Goal: Task Accomplishment & Management: Manage account settings

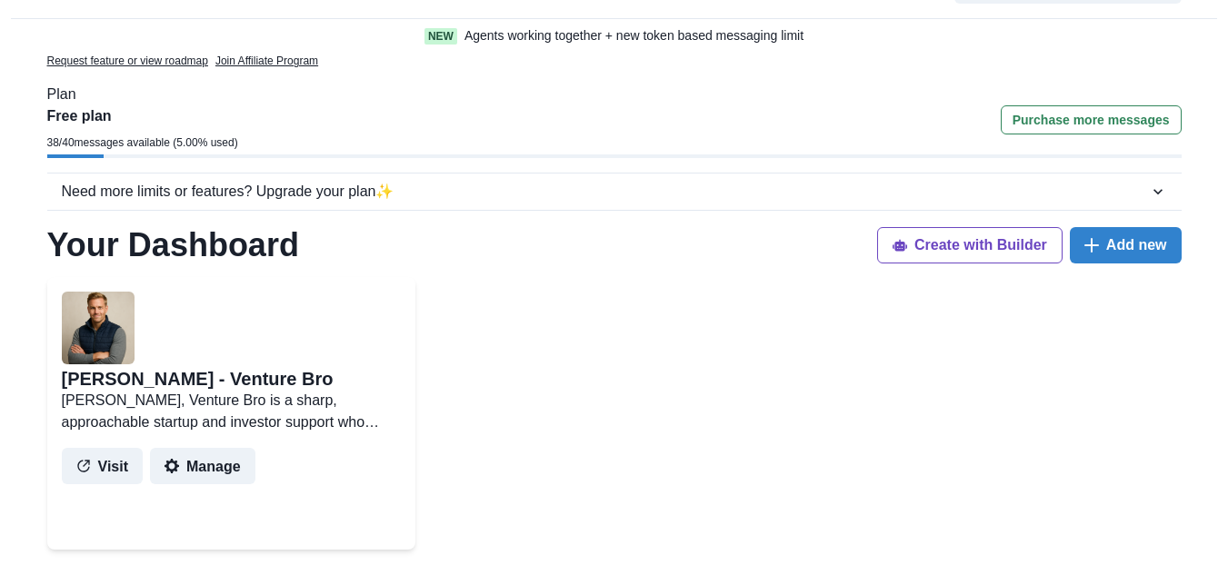
scroll to position [91, 0]
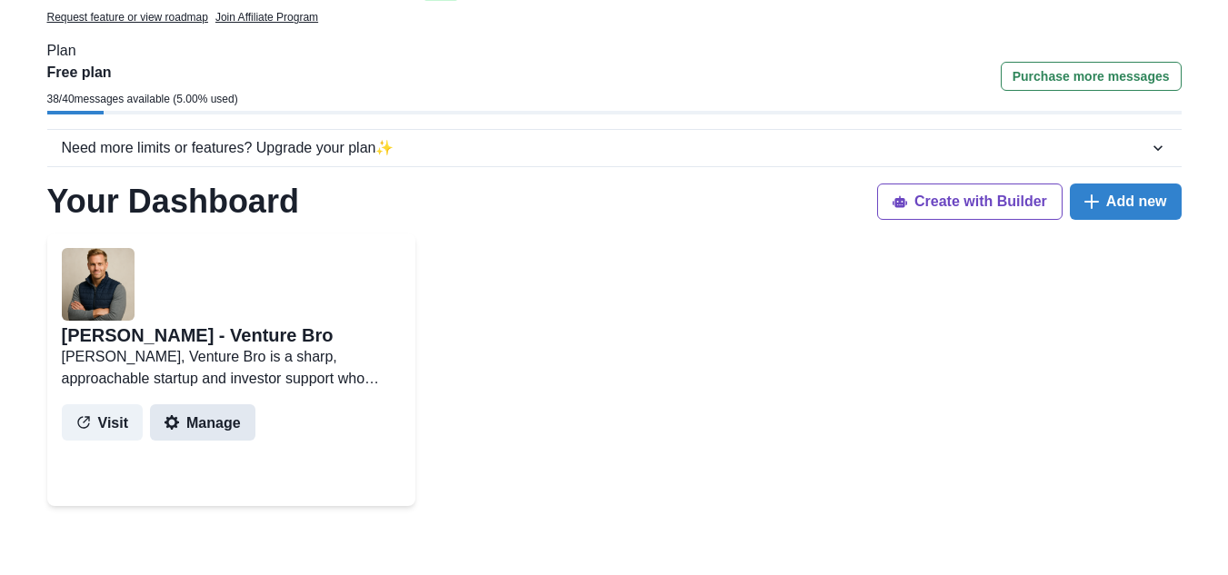
click at [177, 424] on button "Manage" at bounding box center [202, 422] width 105 height 36
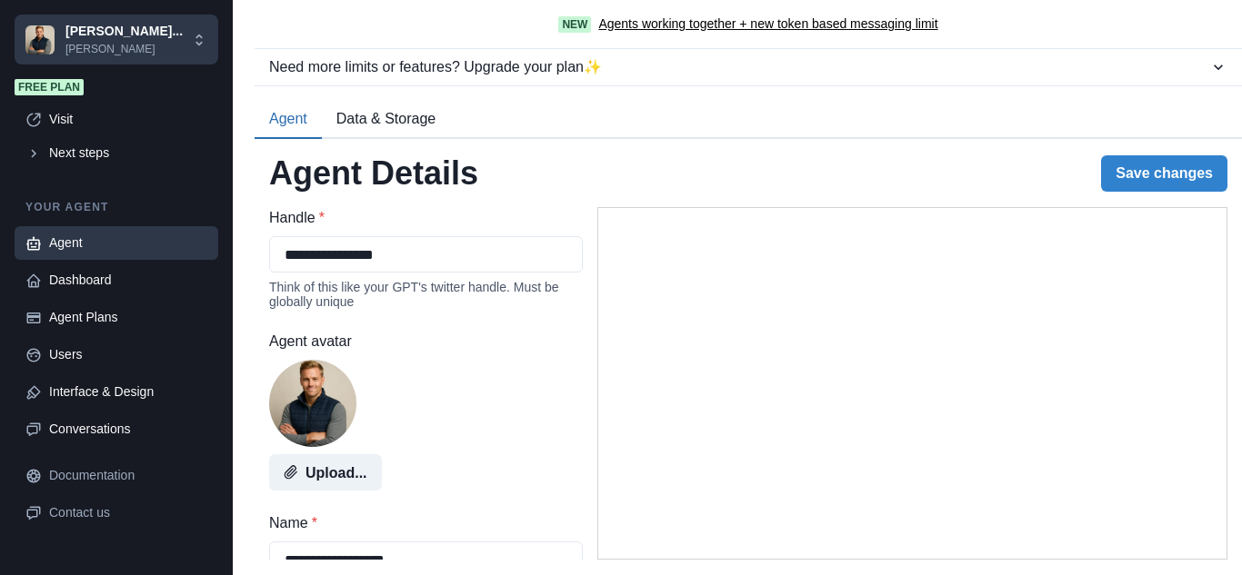
type textarea "**********"
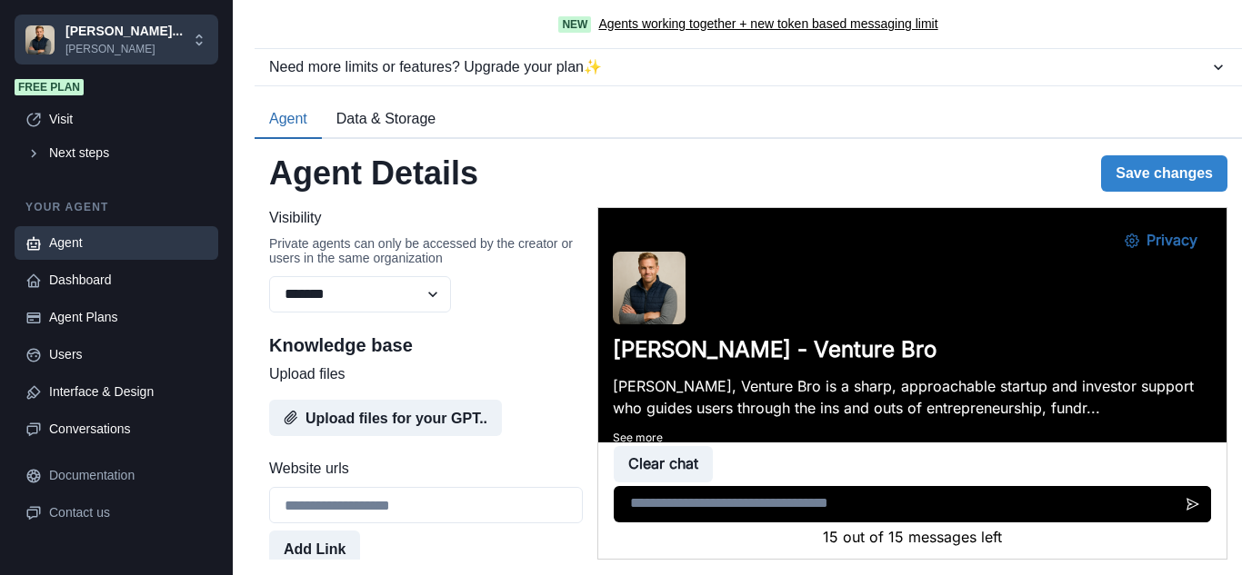
scroll to position [1000, 0]
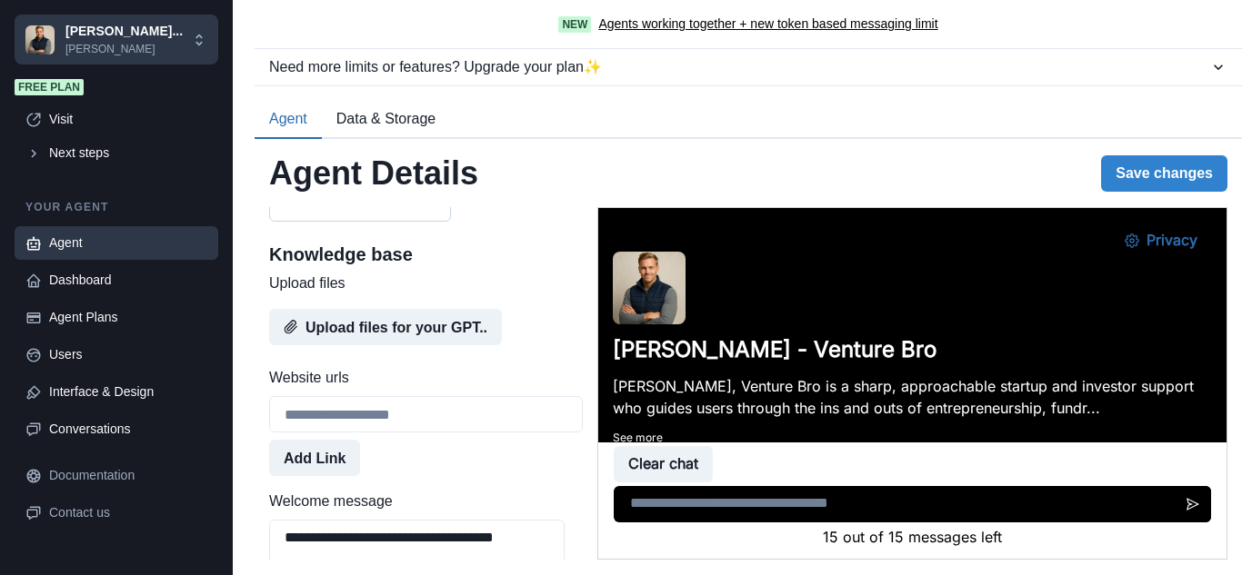
click at [434, 222] on select "******* ******** ******" at bounding box center [360, 203] width 182 height 36
select select "******"
click at [269, 221] on select "******* ******** ******" at bounding box center [360, 203] width 182 height 36
click at [1151, 176] on button "Save changes" at bounding box center [1164, 173] width 126 height 36
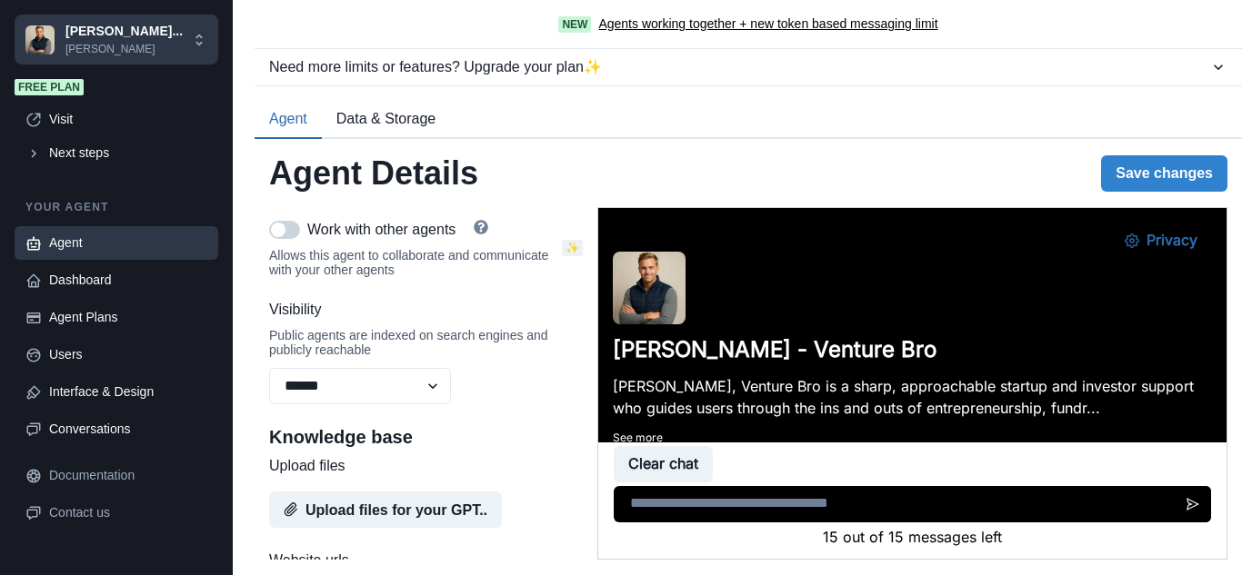
scroll to position [818, 0]
click at [1150, 175] on button "Save changes" at bounding box center [1164, 173] width 126 height 36
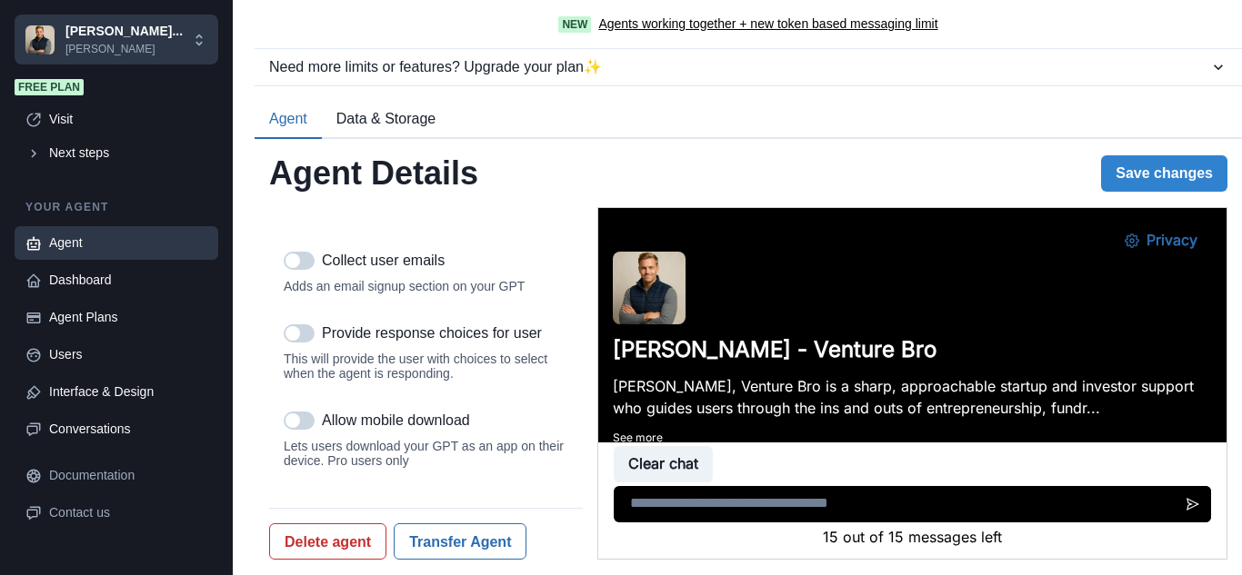
scroll to position [2454, 0]
click at [83, 284] on div "Dashboard" at bounding box center [128, 280] width 158 height 19
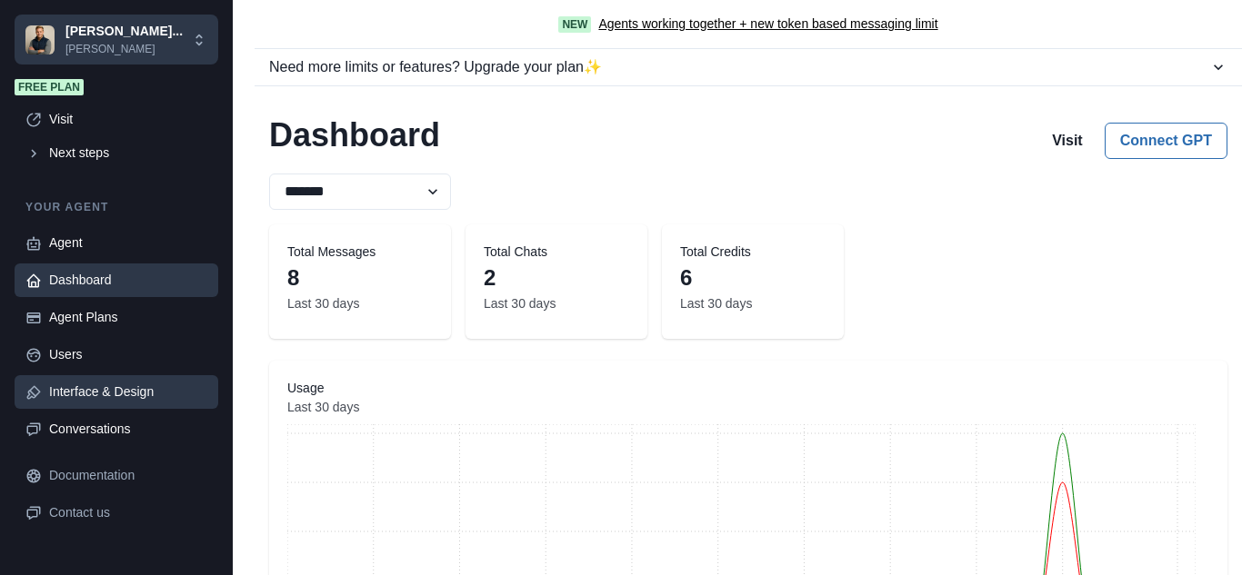
scroll to position [99, 0]
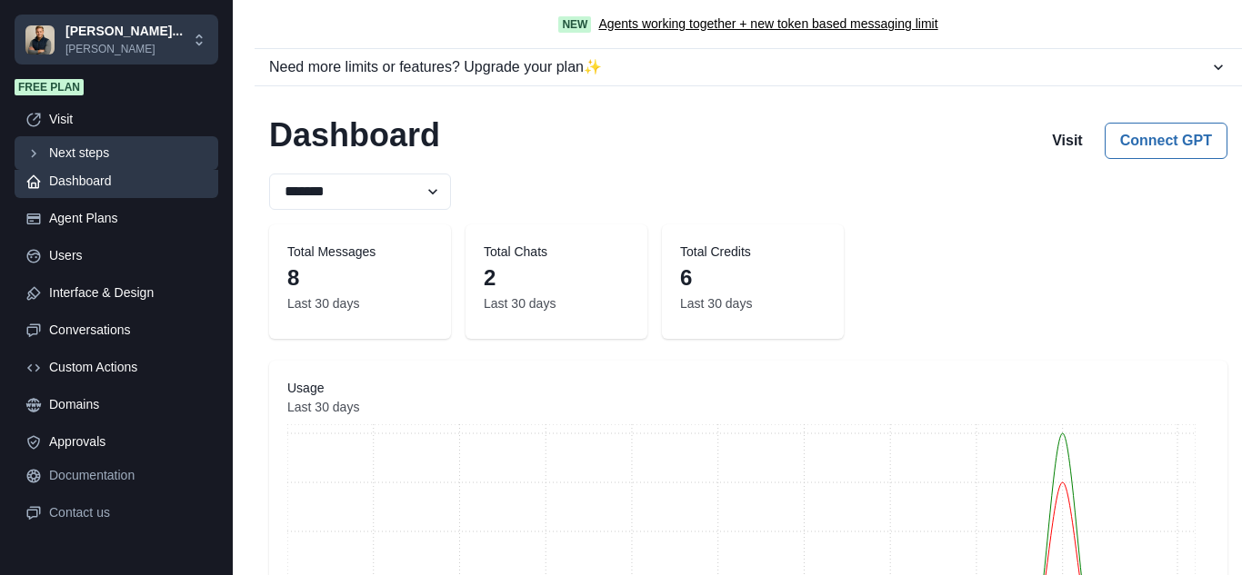
click at [72, 155] on div "Next steps" at bounding box center [128, 153] width 158 height 19
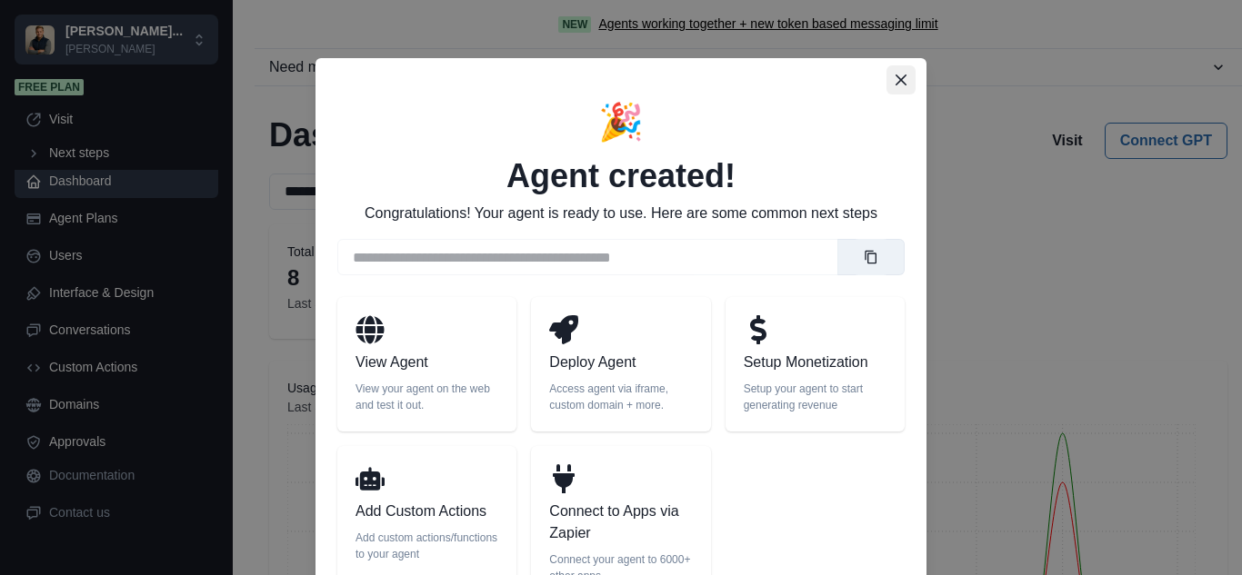
click at [895, 85] on icon "Close" at bounding box center [900, 80] width 11 height 11
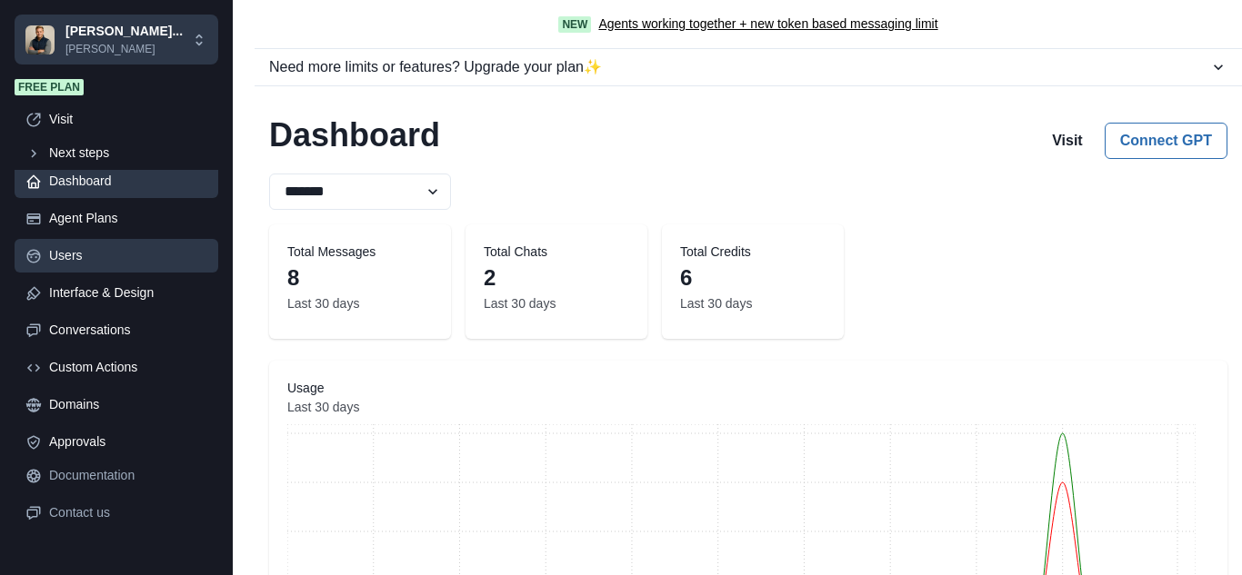
click at [75, 255] on div "Users" at bounding box center [128, 255] width 158 height 19
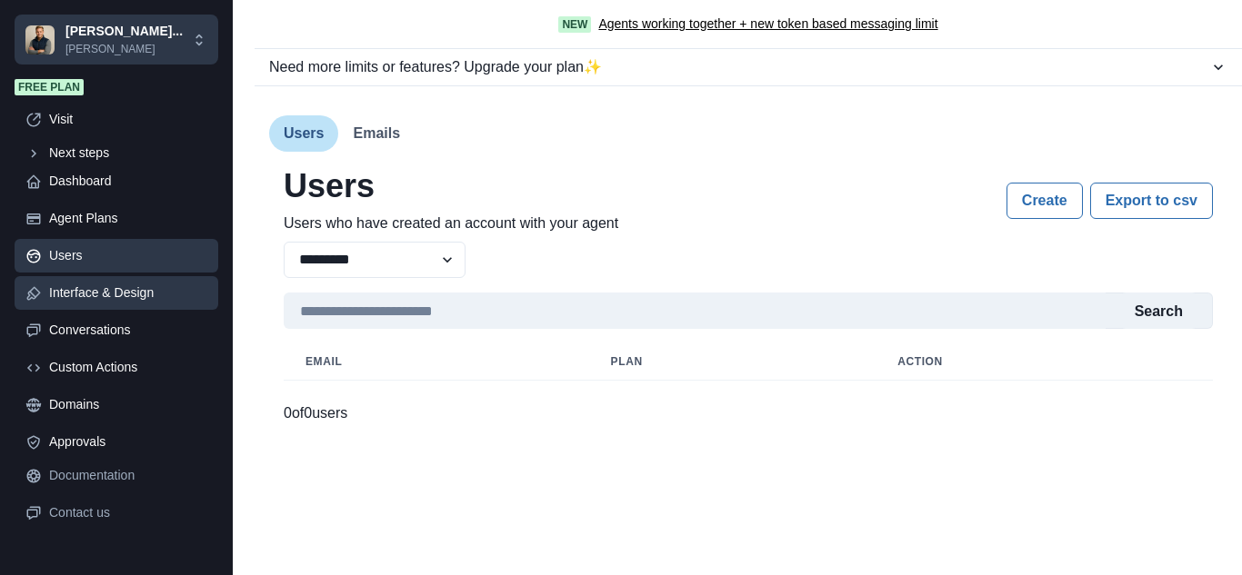
click at [93, 293] on div "Interface & Design" at bounding box center [128, 293] width 158 height 19
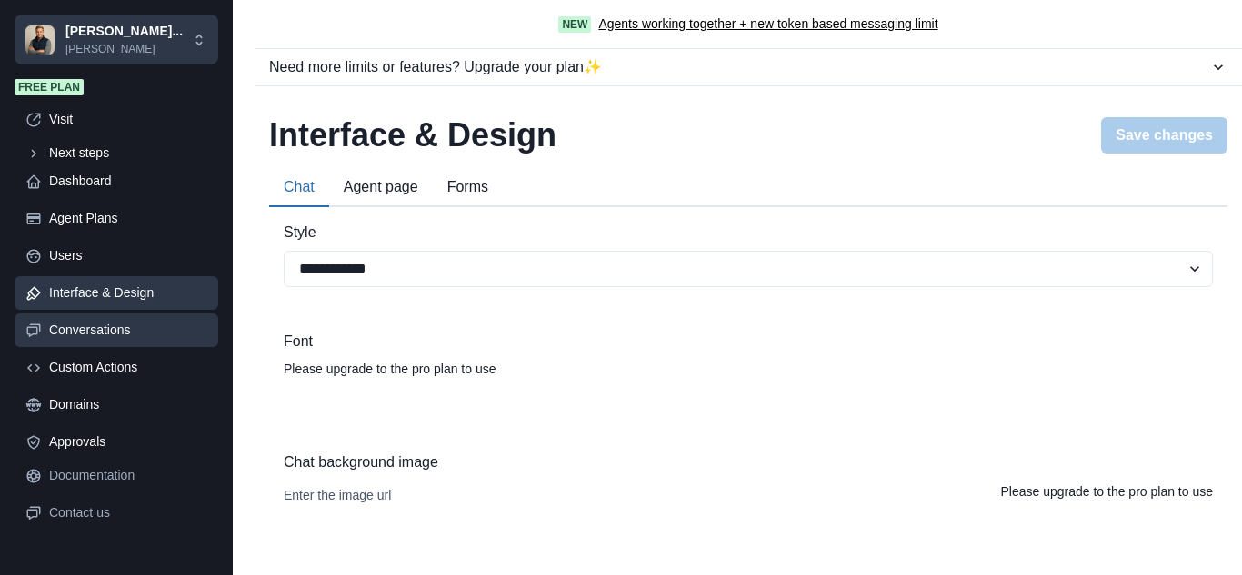
click at [98, 331] on div "Conversations" at bounding box center [128, 330] width 158 height 19
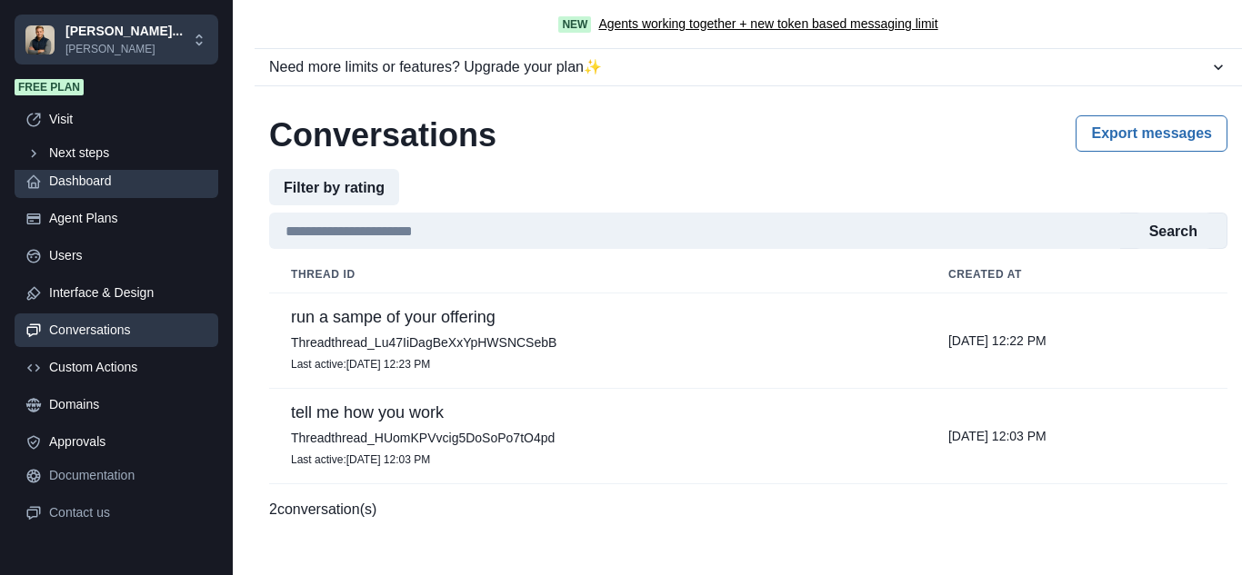
click at [83, 185] on div "Dashboard" at bounding box center [128, 181] width 158 height 19
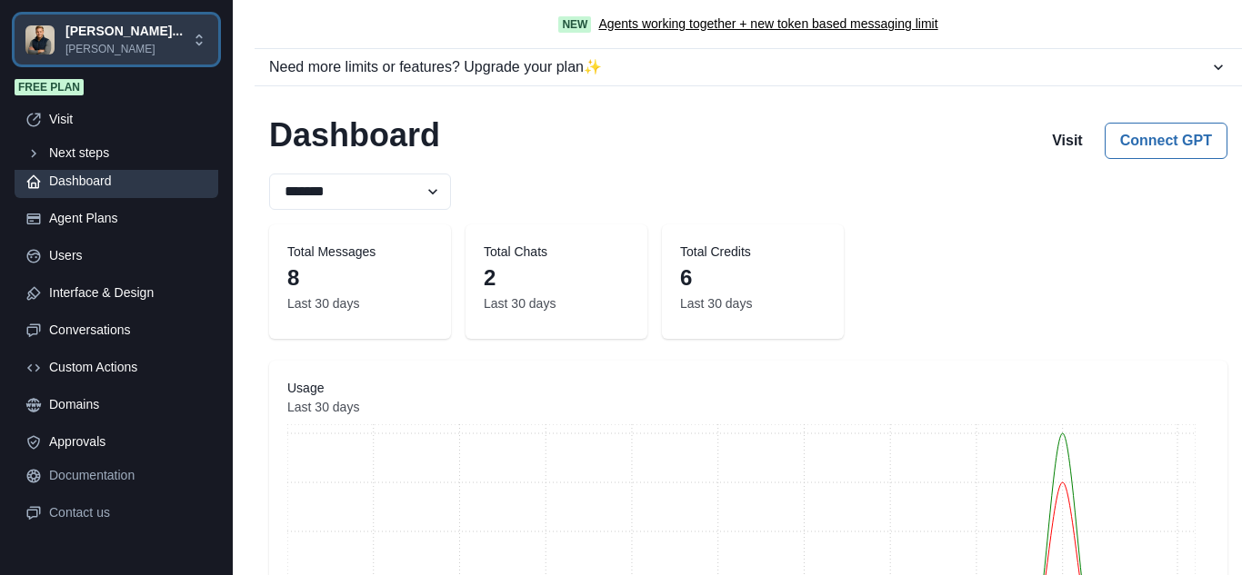
click at [115, 46] on p "[PERSON_NAME]" at bounding box center [123, 49] width 117 height 16
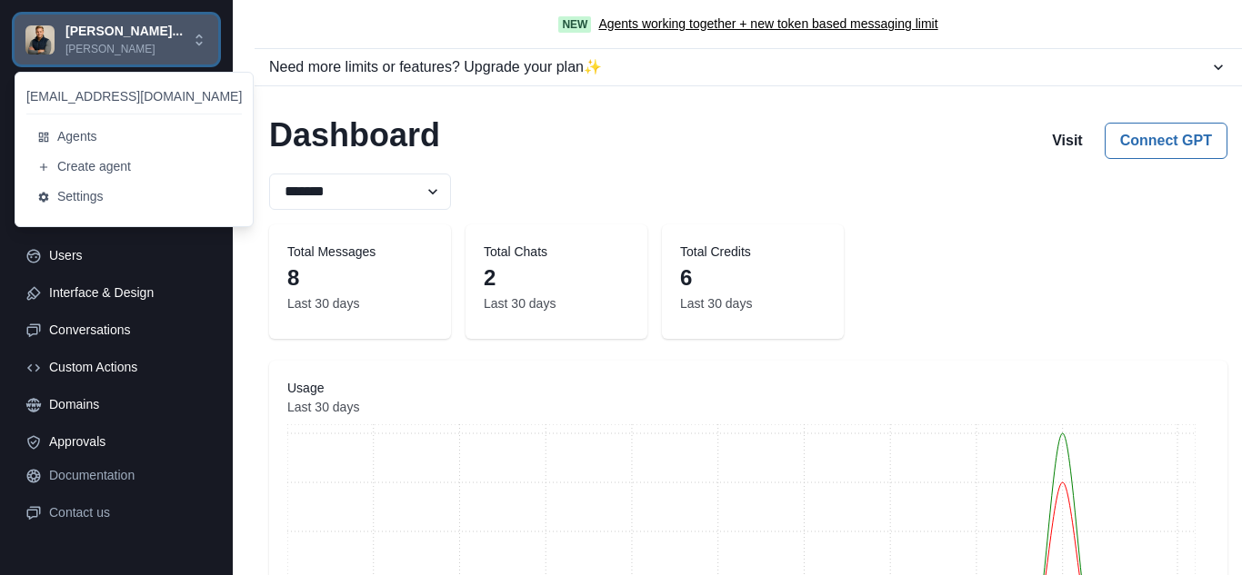
click at [194, 40] on icon at bounding box center [199, 40] width 16 height 16
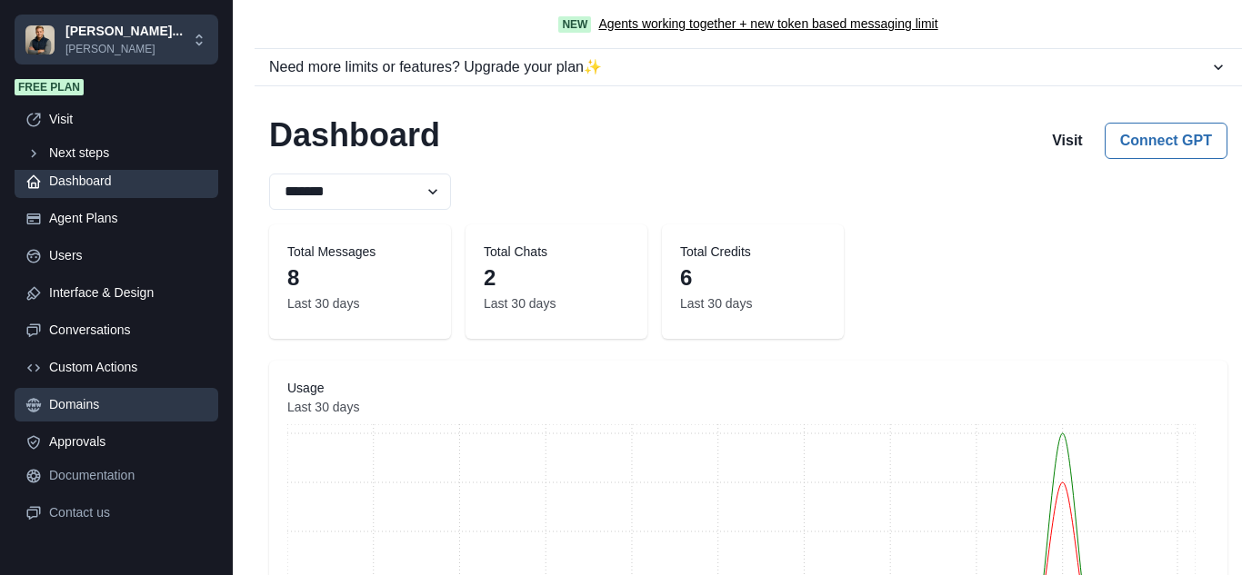
click at [79, 413] on div "Domains" at bounding box center [128, 404] width 158 height 19
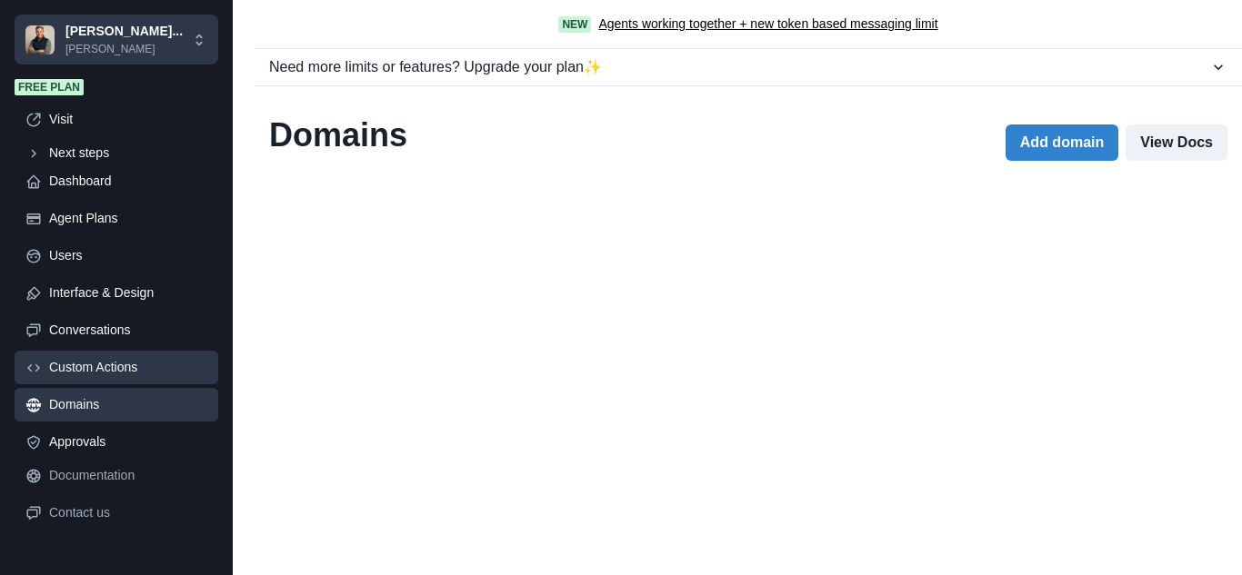
click at [90, 372] on div "Custom Actions" at bounding box center [128, 367] width 158 height 19
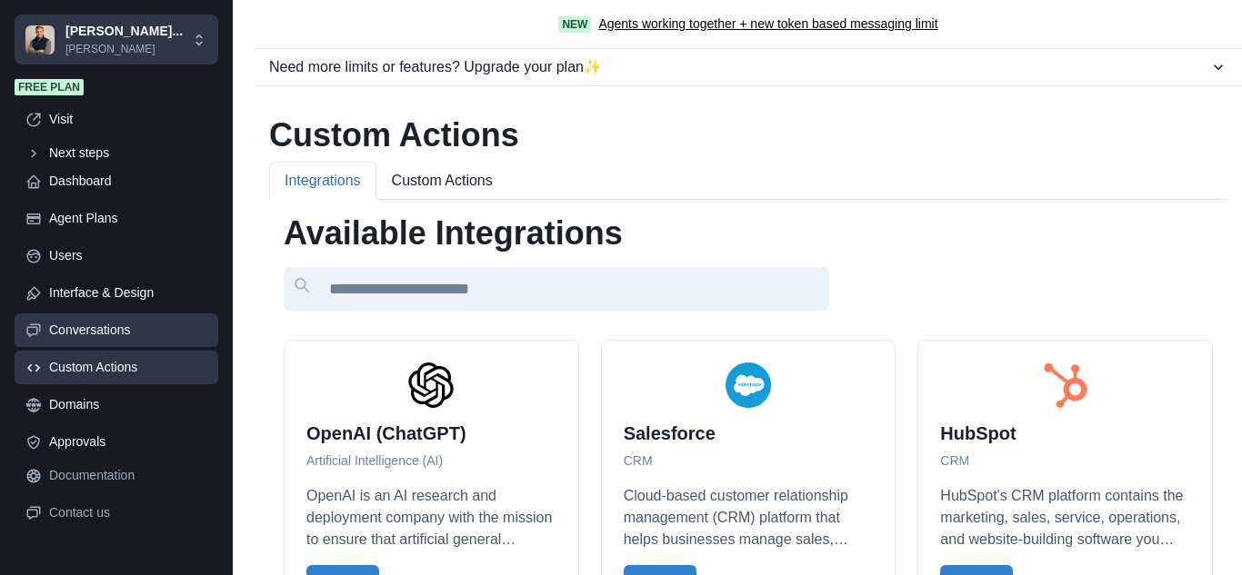
click at [93, 334] on div "Conversations" at bounding box center [128, 330] width 158 height 19
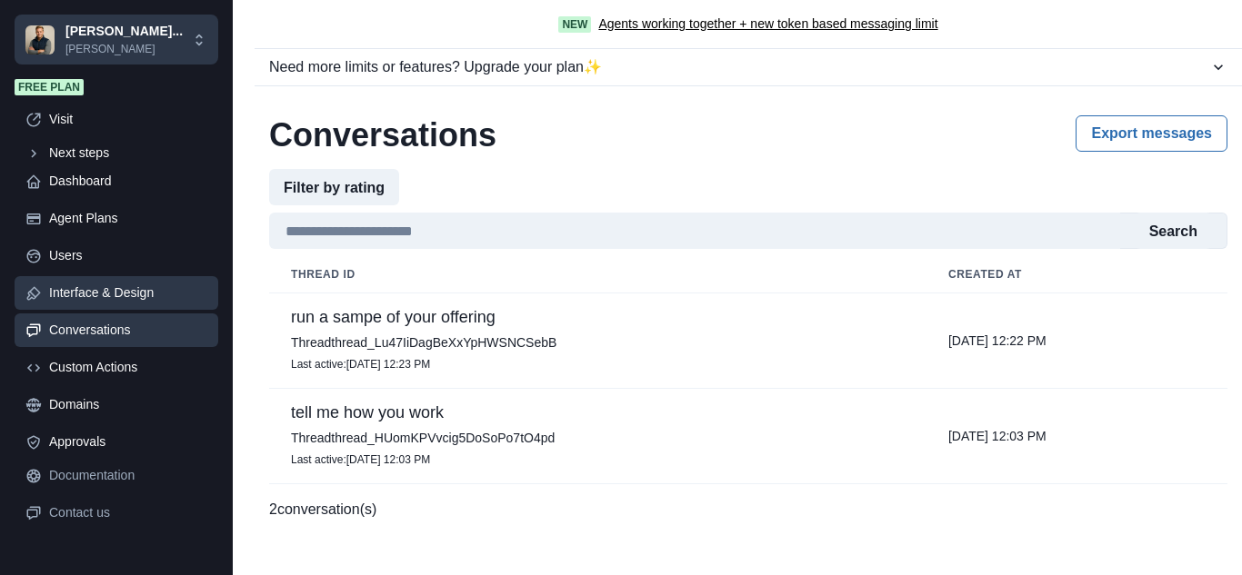
click at [90, 294] on div "Interface & Design" at bounding box center [128, 293] width 158 height 19
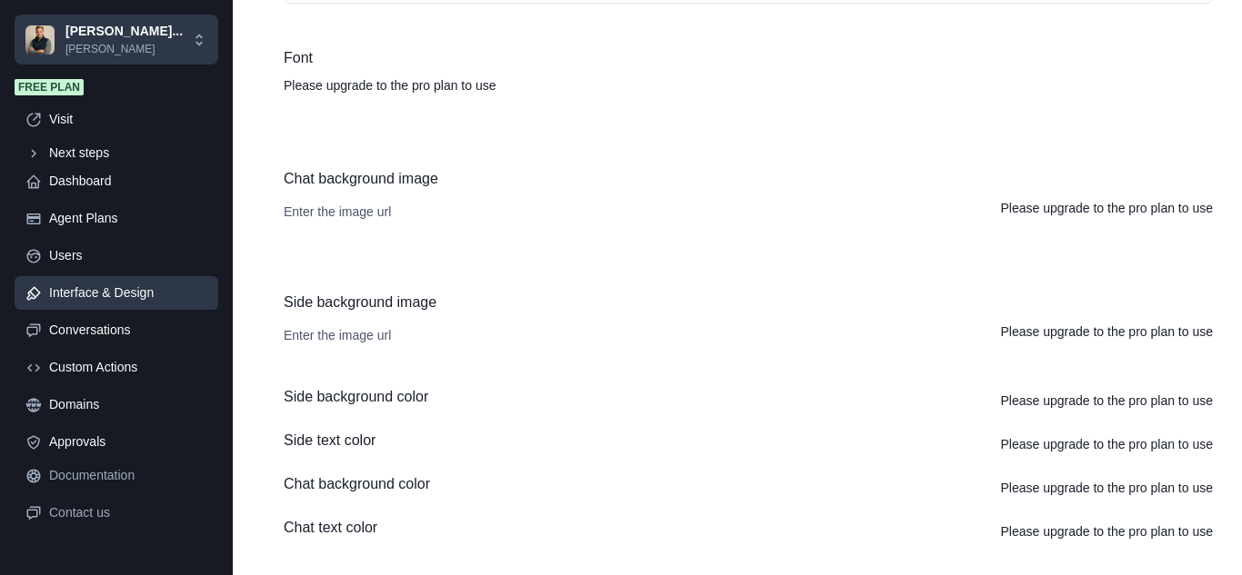
scroll to position [289, 0]
click at [75, 269] on link "Users" at bounding box center [117, 256] width 204 height 34
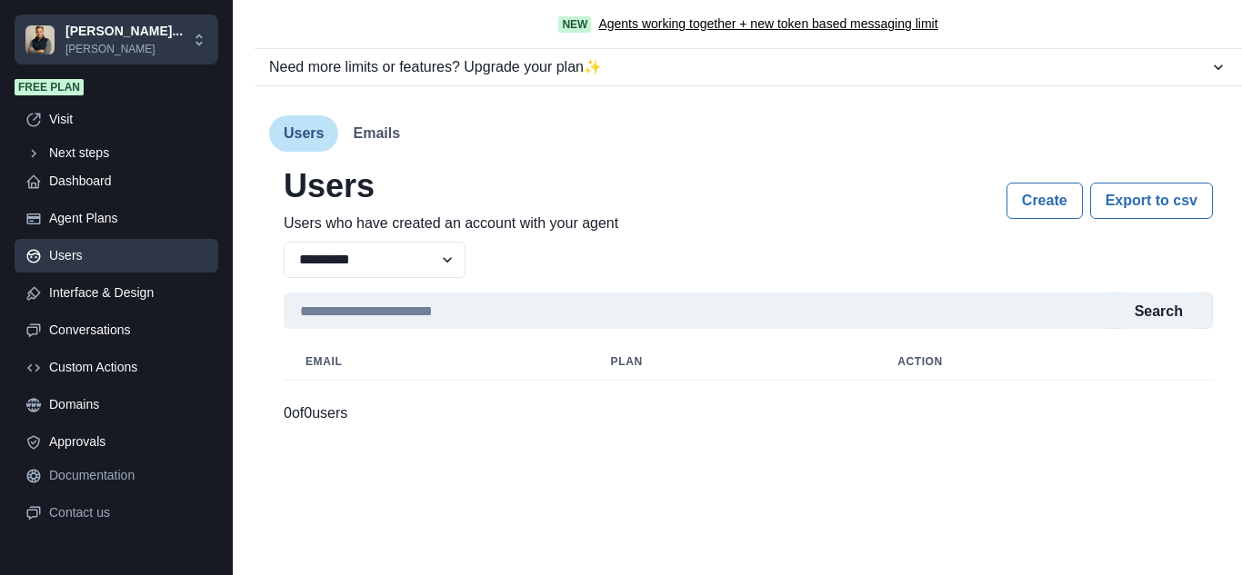
scroll to position [0, 0]
click at [78, 234] on link "Agent Plans" at bounding box center [117, 219] width 204 height 34
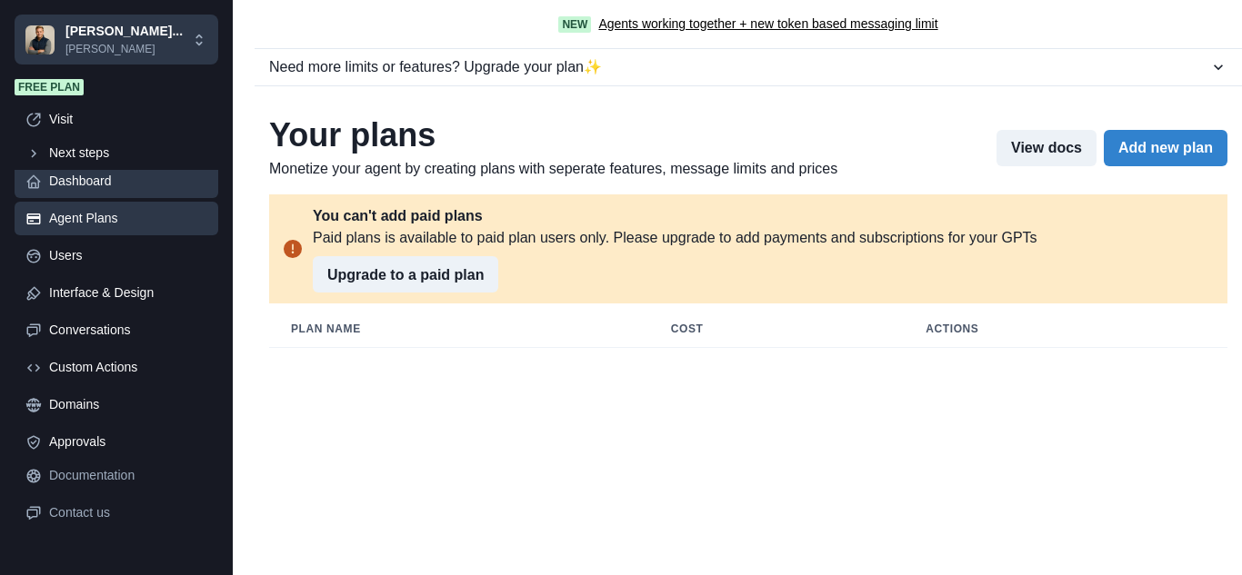
click at [80, 187] on div "Dashboard" at bounding box center [128, 181] width 158 height 19
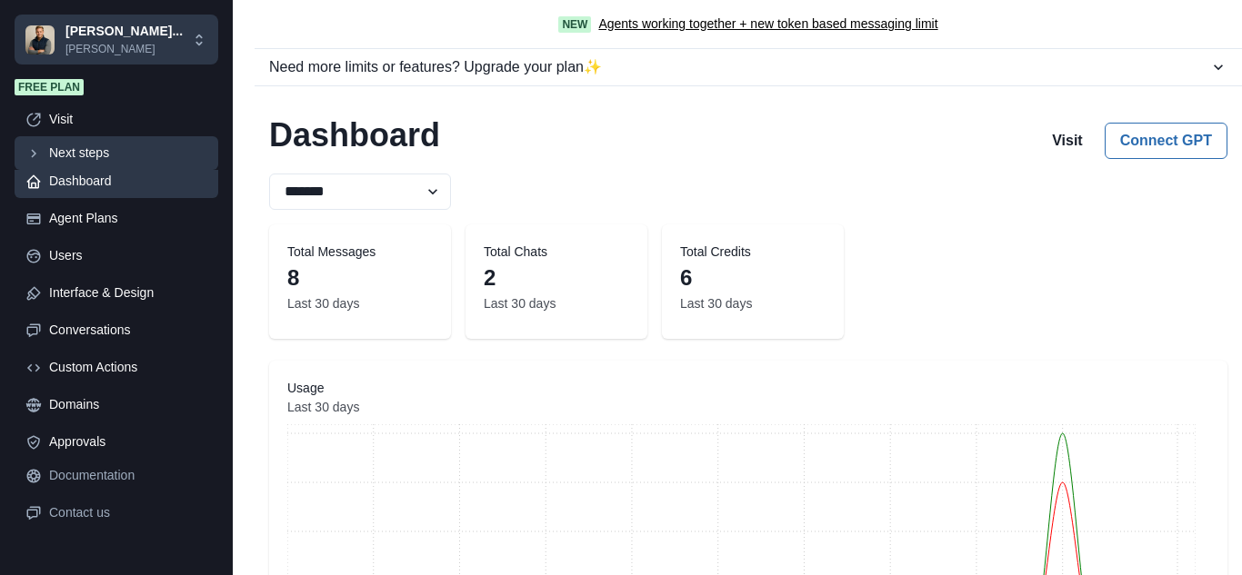
click at [78, 154] on div "Next steps" at bounding box center [128, 153] width 158 height 19
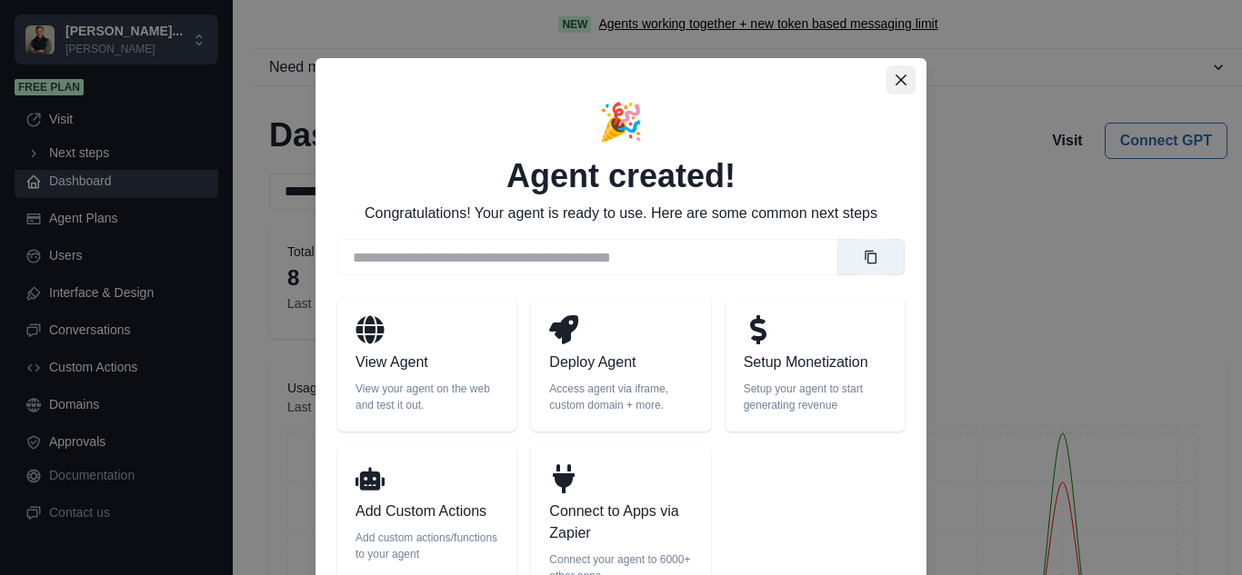
click at [894, 85] on button "Close" at bounding box center [900, 79] width 29 height 29
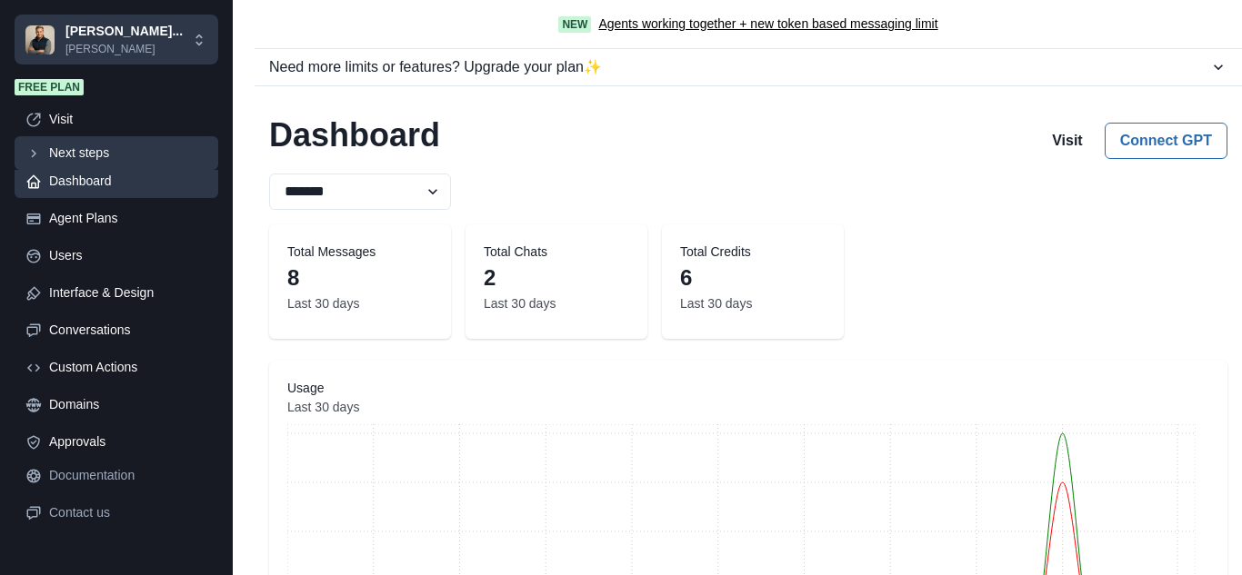
click at [30, 152] on icon at bounding box center [33, 153] width 16 height 16
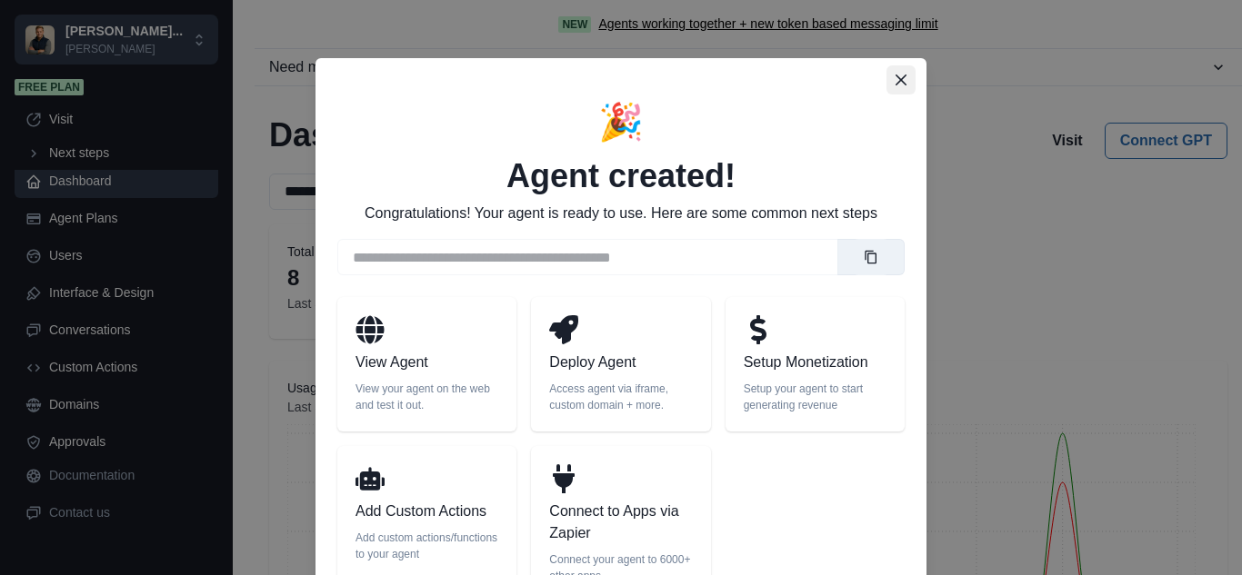
click at [895, 80] on icon "Close" at bounding box center [900, 80] width 11 height 11
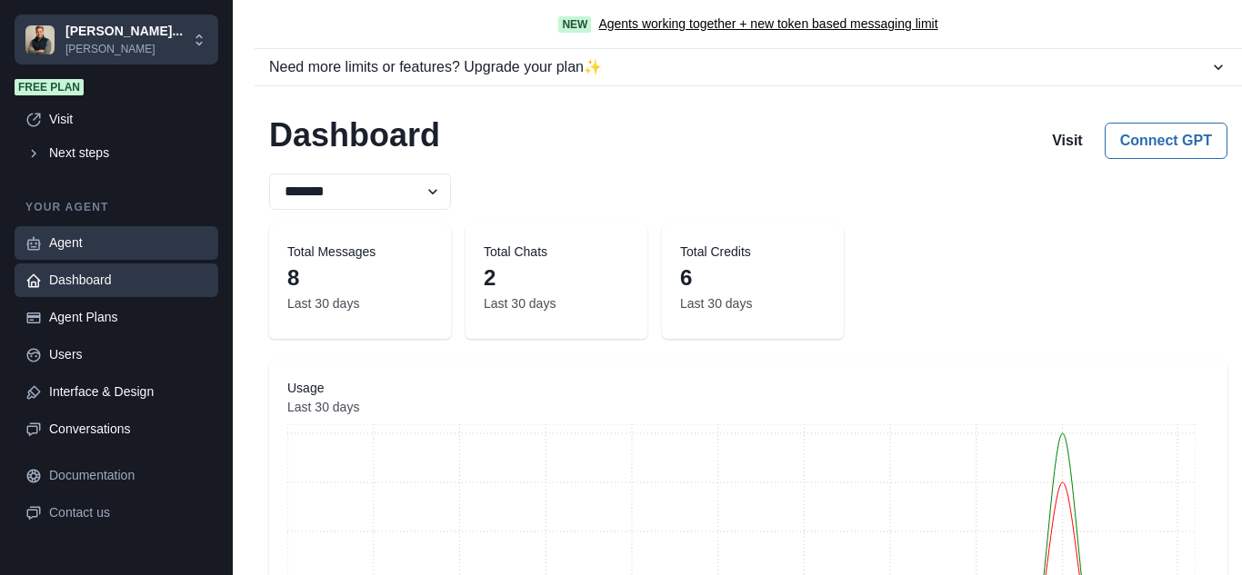
click at [73, 245] on div "Agent" at bounding box center [128, 243] width 158 height 19
type textarea "**********"
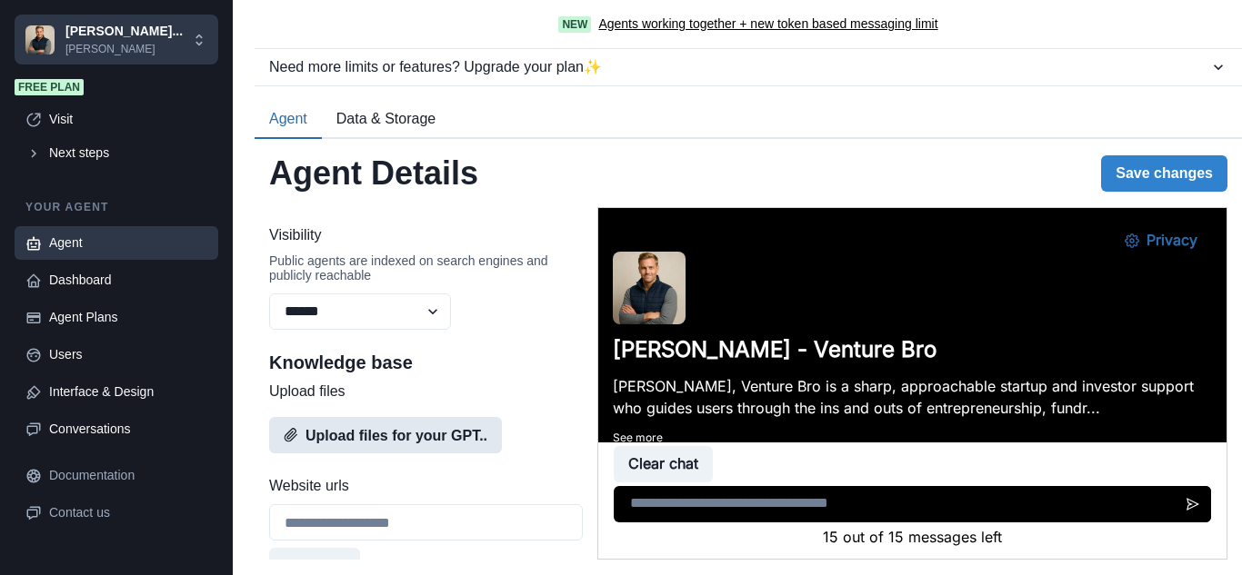
scroll to position [909, 0]
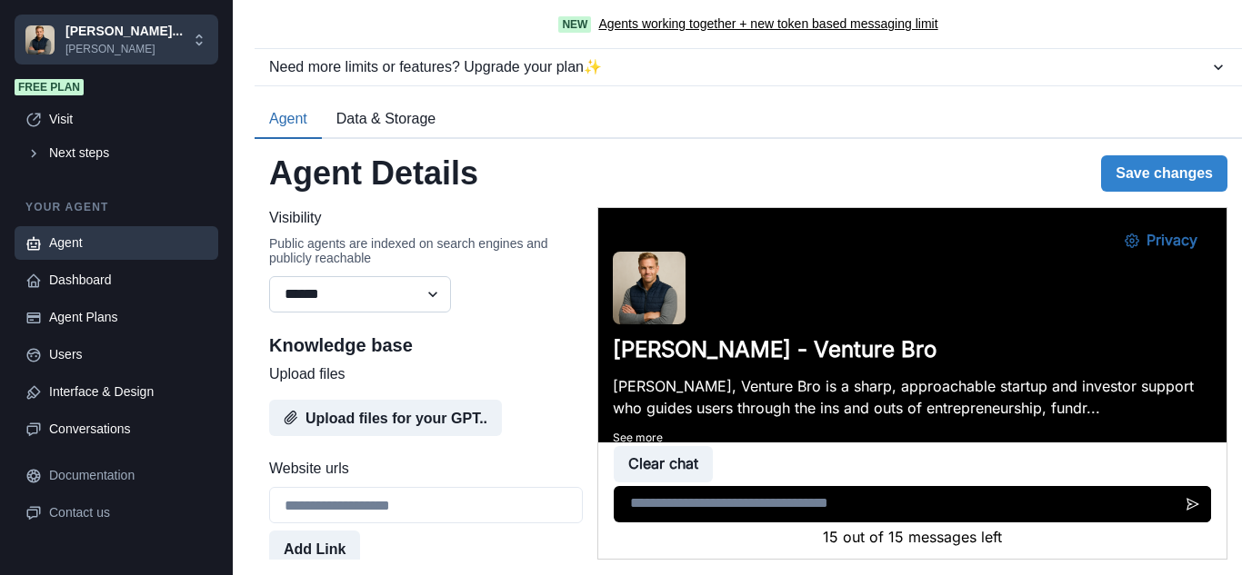
click at [428, 313] on select "******* ******** ******" at bounding box center [360, 294] width 182 height 36
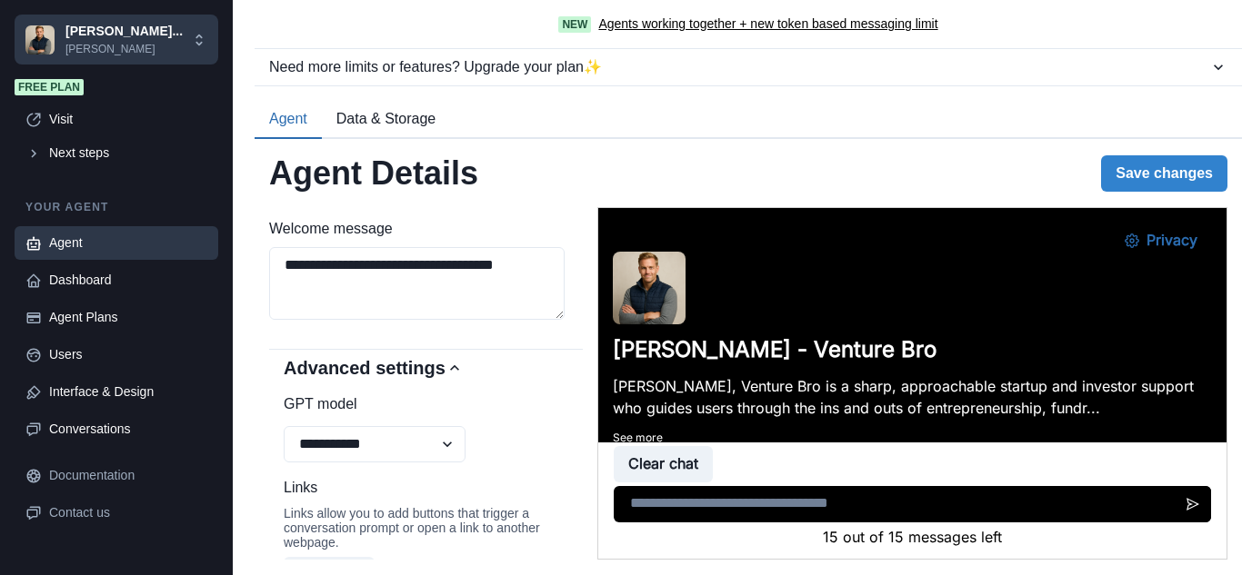
scroll to position [1363, 0]
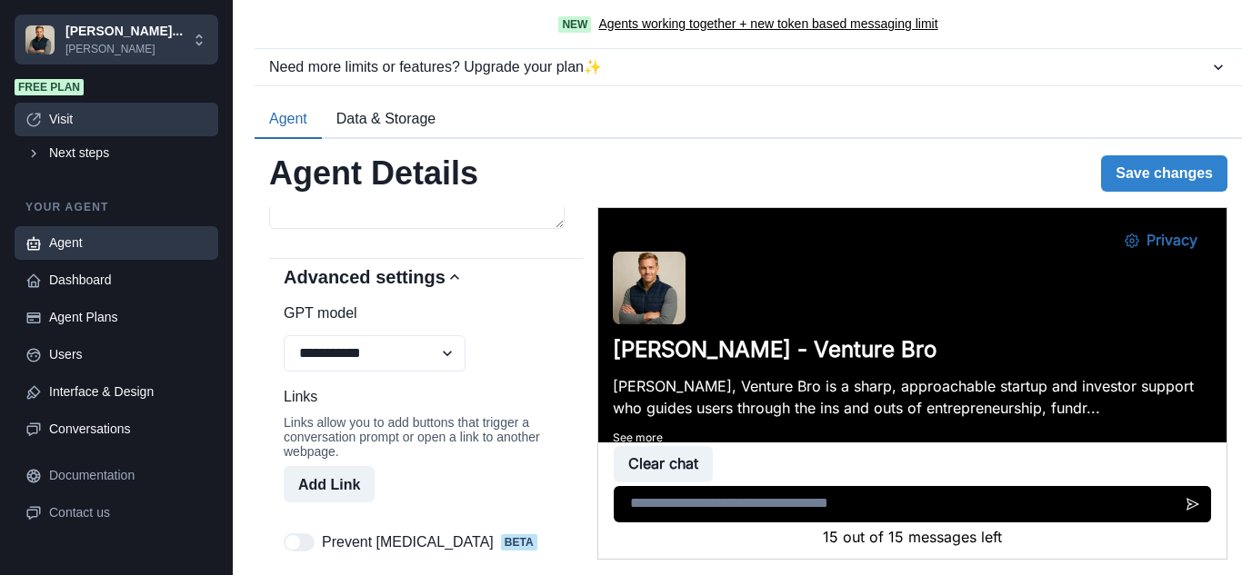
click at [56, 129] on link "Visit" at bounding box center [117, 120] width 204 height 34
